Goal: Task Accomplishment & Management: Manage account settings

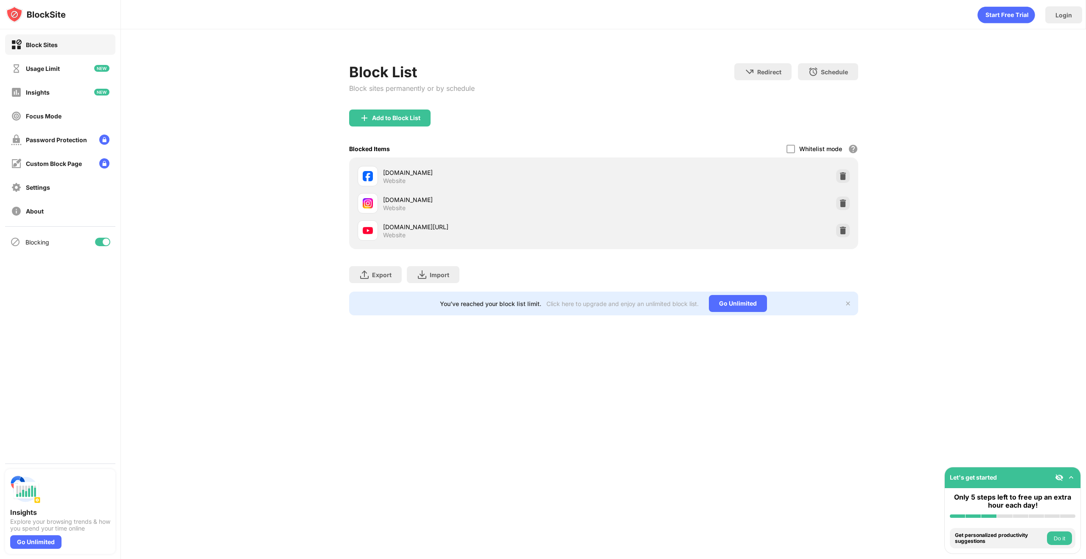
click at [97, 240] on div at bounding box center [102, 242] width 15 height 8
